Goal: Transaction & Acquisition: Purchase product/service

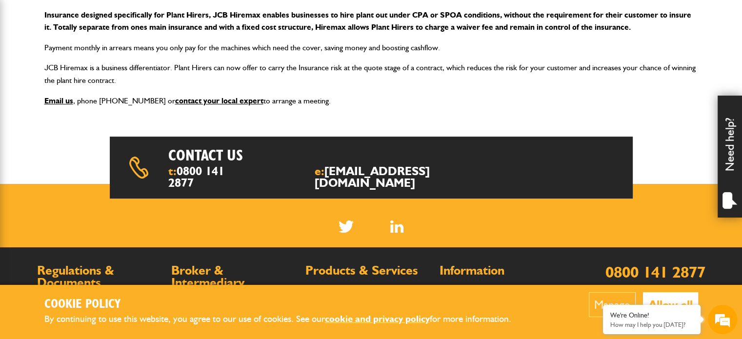
click at [404, 51] on p "Payment monthly in arrears means you only pay for the machines which need the c…" at bounding box center [371, 47] width 654 height 13
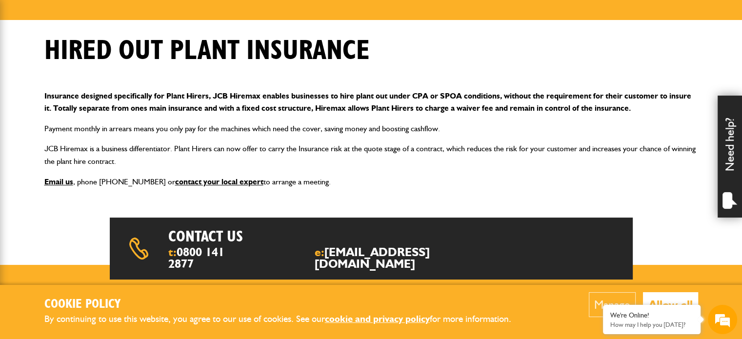
scroll to position [144, 0]
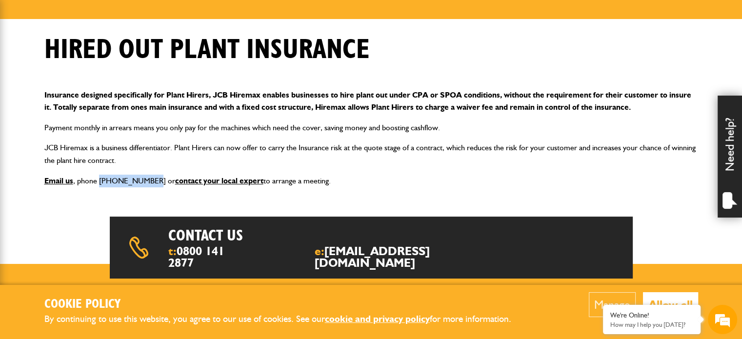
drag, startPoint x: 99, startPoint y: 182, endPoint x: 145, endPoint y: 177, distance: 46.6
click at [145, 177] on p "Email us , phone 0800 141 2877 or contact your local expert to arrange a meetin…" at bounding box center [371, 181] width 654 height 13
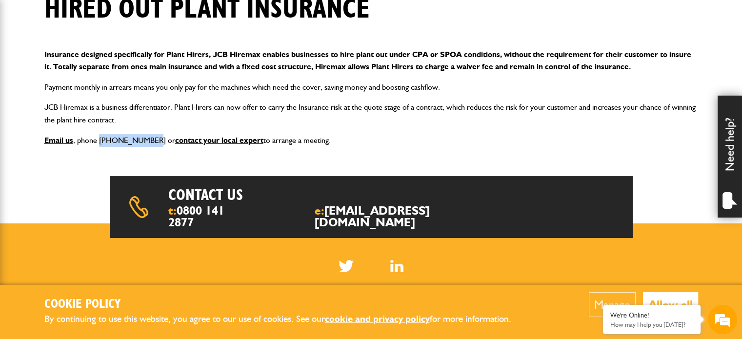
scroll to position [182, 0]
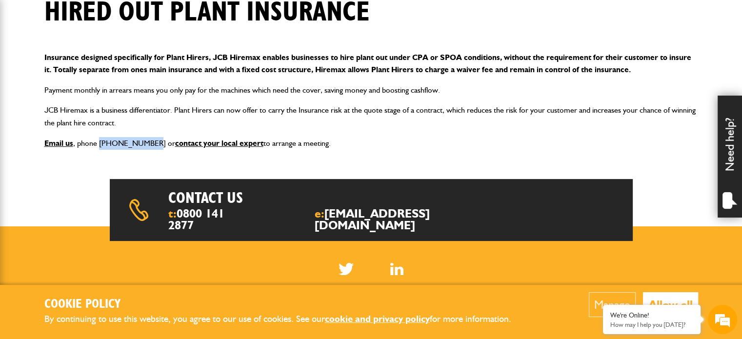
drag, startPoint x: 317, startPoint y: 148, endPoint x: 205, endPoint y: 90, distance: 126.2
click at [205, 90] on div "Insurance designed specifically for Plant Hirers, JCB Hiremax enables businesse…" at bounding box center [371, 100] width 669 height 114
click at [238, 59] on p "Insurance designed specifically for Plant Hirers, JCB Hiremax enables businesse…" at bounding box center [371, 63] width 654 height 25
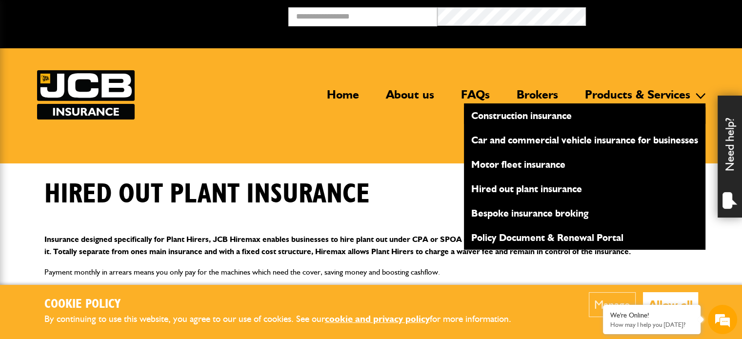
click at [611, 98] on link "Products & Services" at bounding box center [638, 98] width 120 height 22
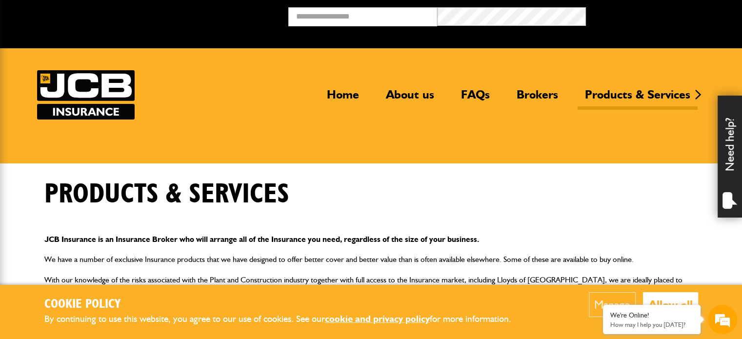
click at [93, 68] on header "Home About us FAQs Brokers Products & Services Construction insurance Car and c…" at bounding box center [371, 105] width 742 height 115
click at [96, 87] on img at bounding box center [86, 94] width 98 height 49
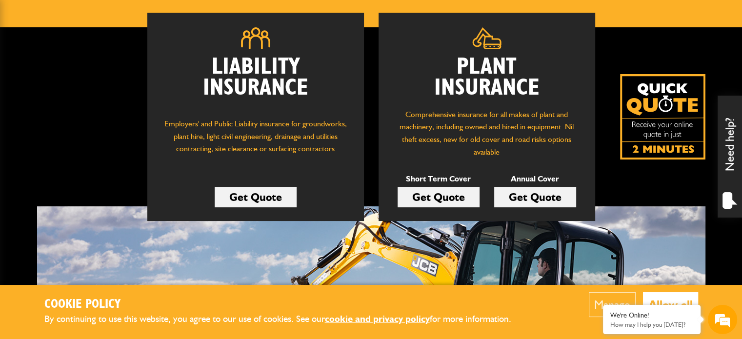
click at [445, 201] on link "Get Quote" at bounding box center [439, 197] width 82 height 21
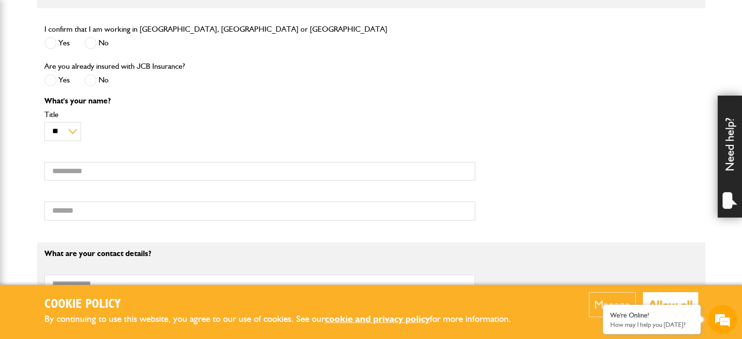
scroll to position [421, 0]
click at [243, 105] on p "What's your name?" at bounding box center [259, 102] width 431 height 8
click at [345, 89] on div "Are you already insured with JCB Insurance? Yes No" at bounding box center [260, 79] width 446 height 37
